Goal: Contribute content: Contribute content

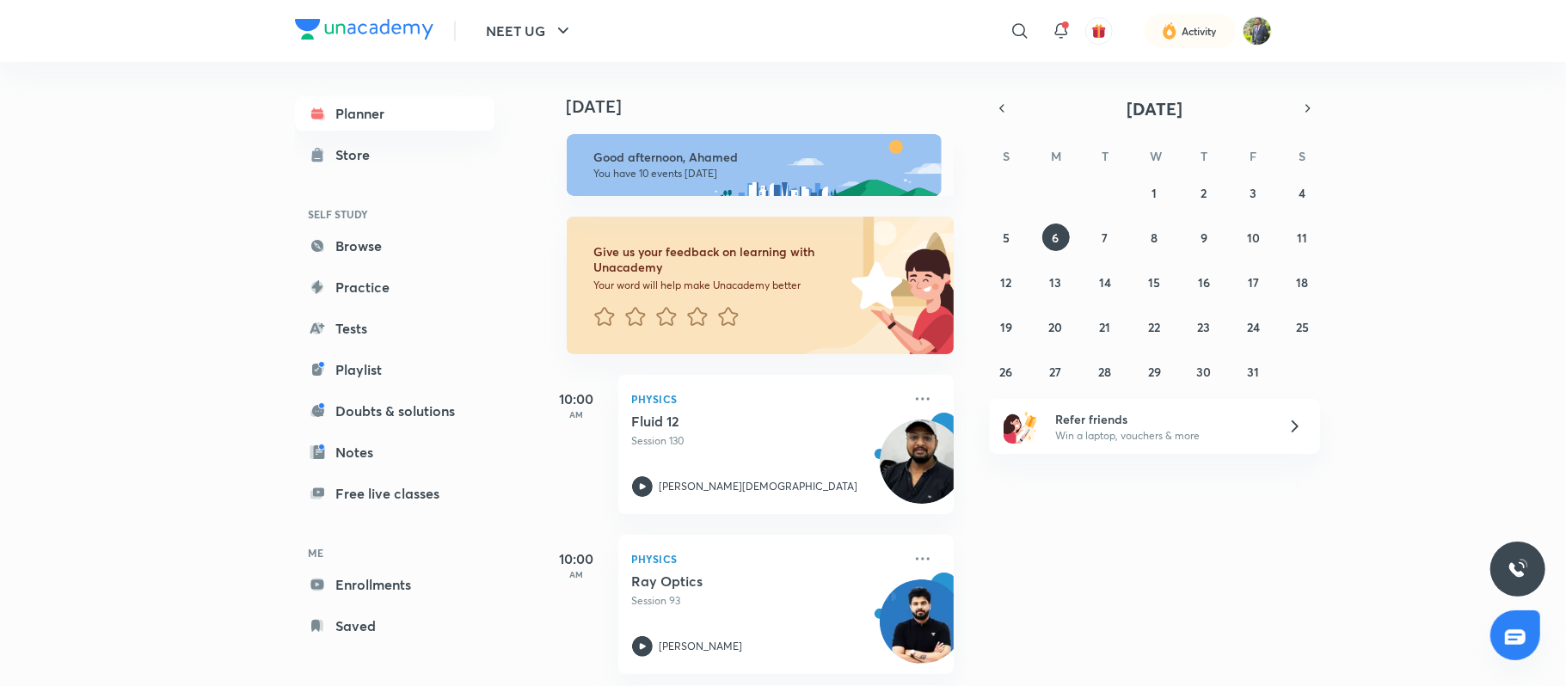
click at [1256, 14] on div "Activity" at bounding box center [1192, 31] width 159 height 34
click at [1256, 31] on img at bounding box center [1257, 30] width 29 height 29
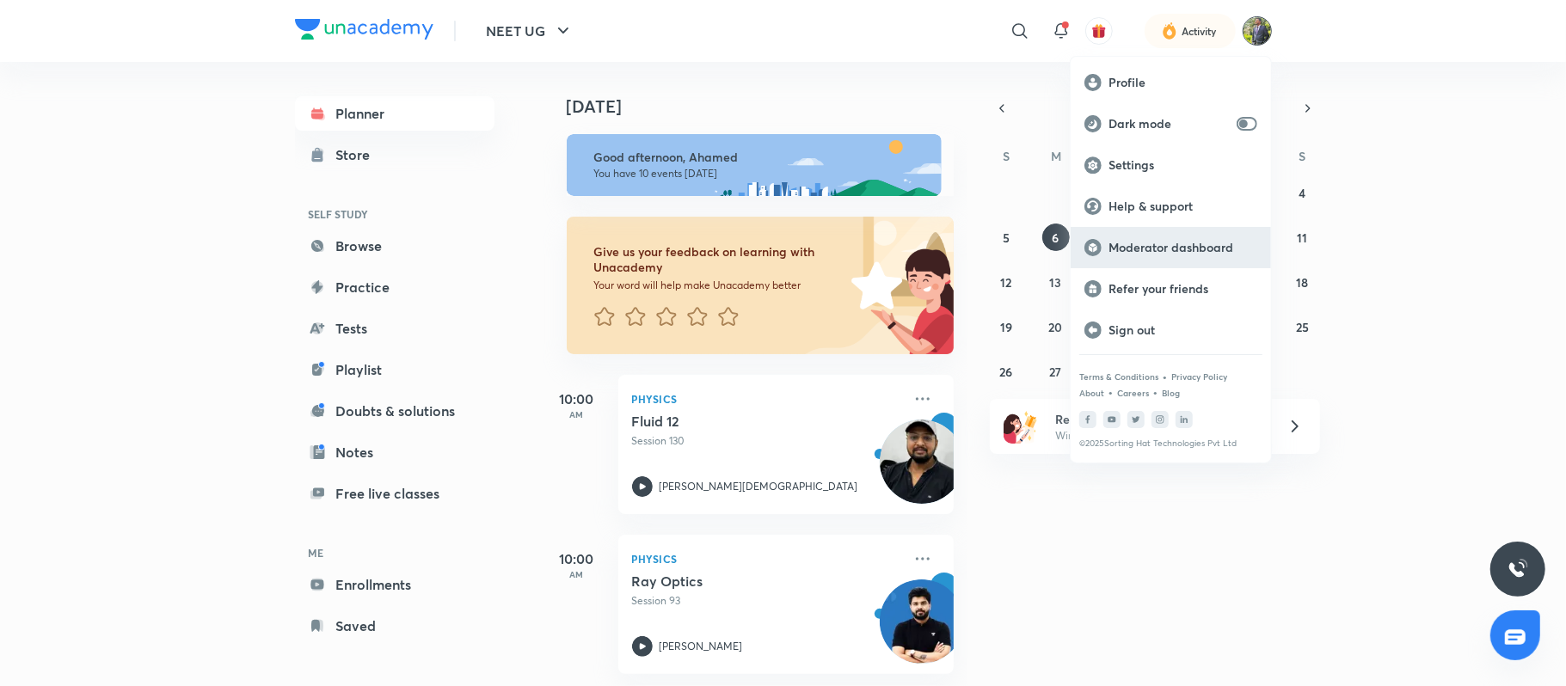
click at [1157, 245] on p "Moderator dashboard" at bounding box center [1183, 247] width 149 height 15
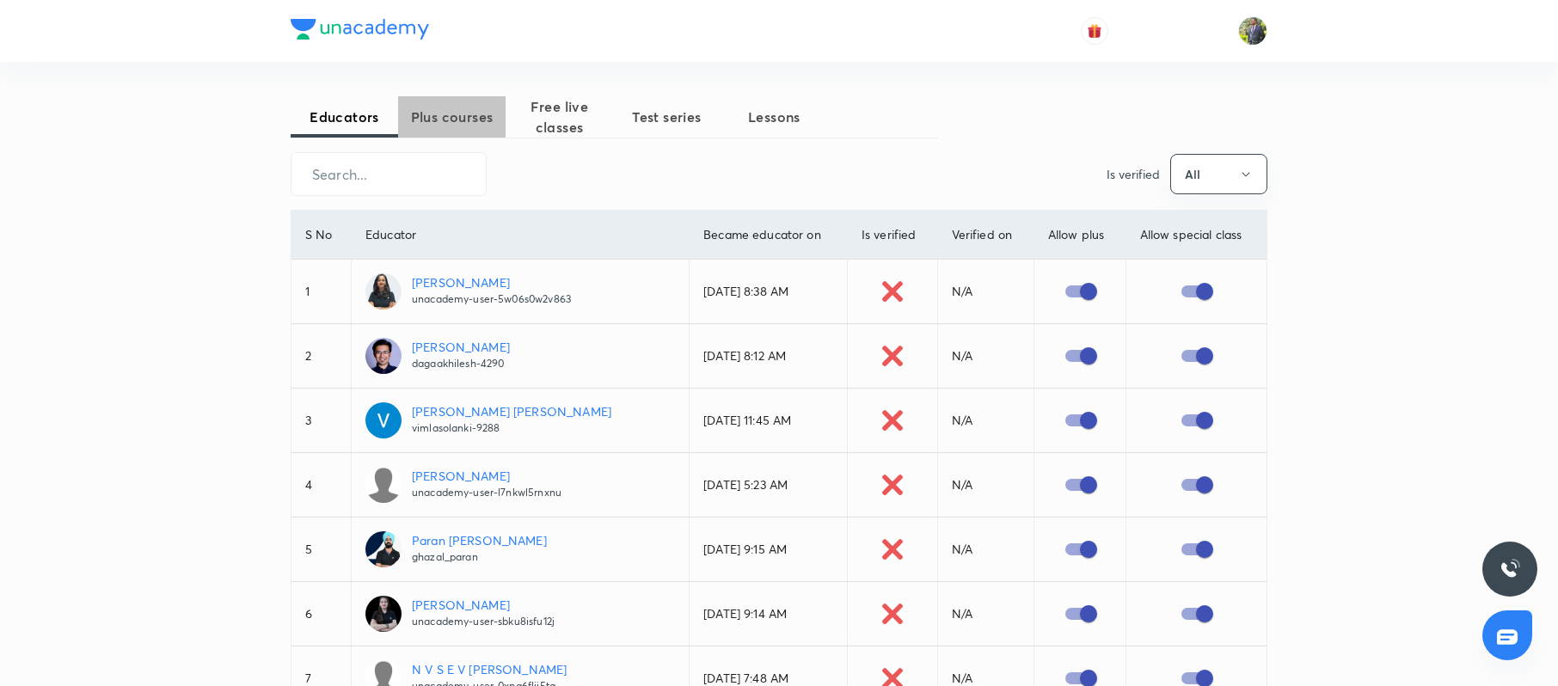
click at [444, 120] on span "Plus courses" at bounding box center [451, 117] width 107 height 21
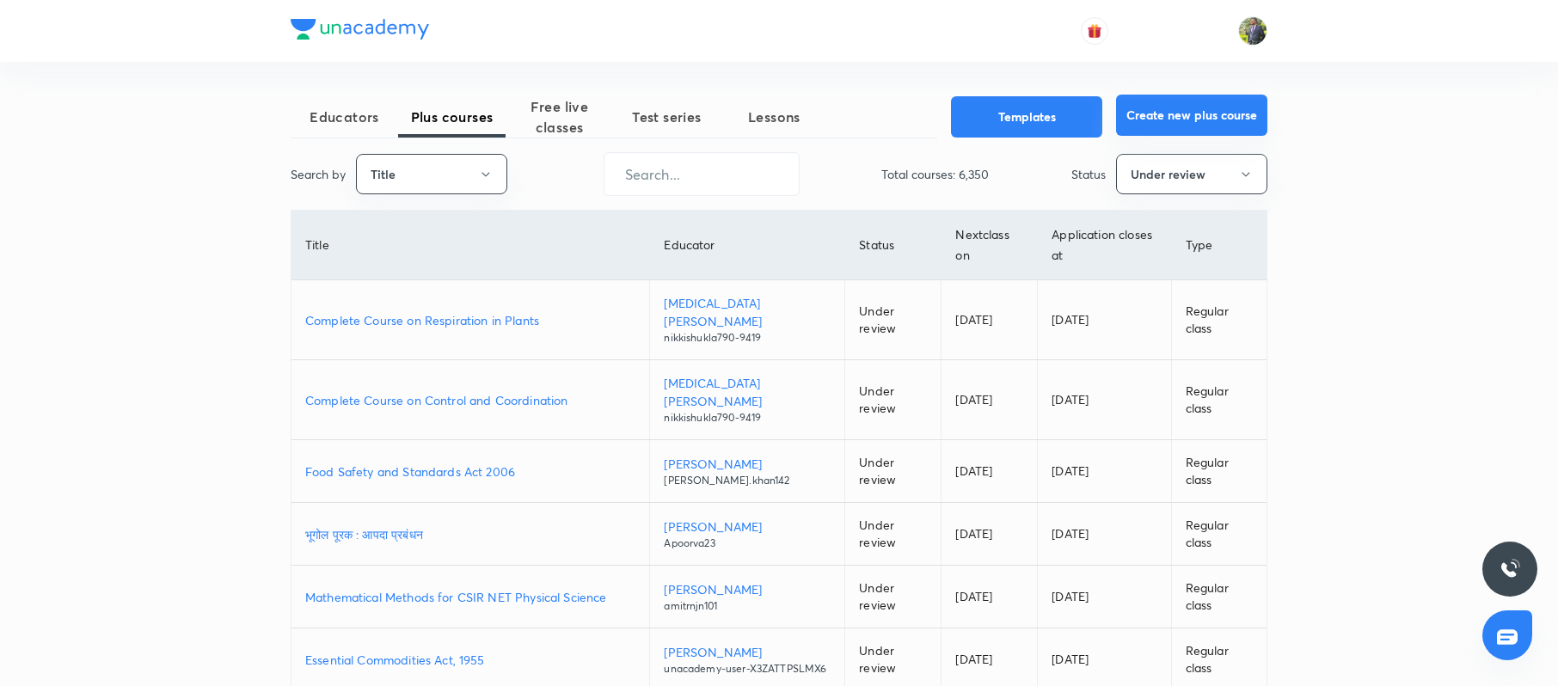
click at [1182, 111] on button "Create new plus course" at bounding box center [1191, 115] width 151 height 41
